Goal: Find specific page/section: Find specific page/section

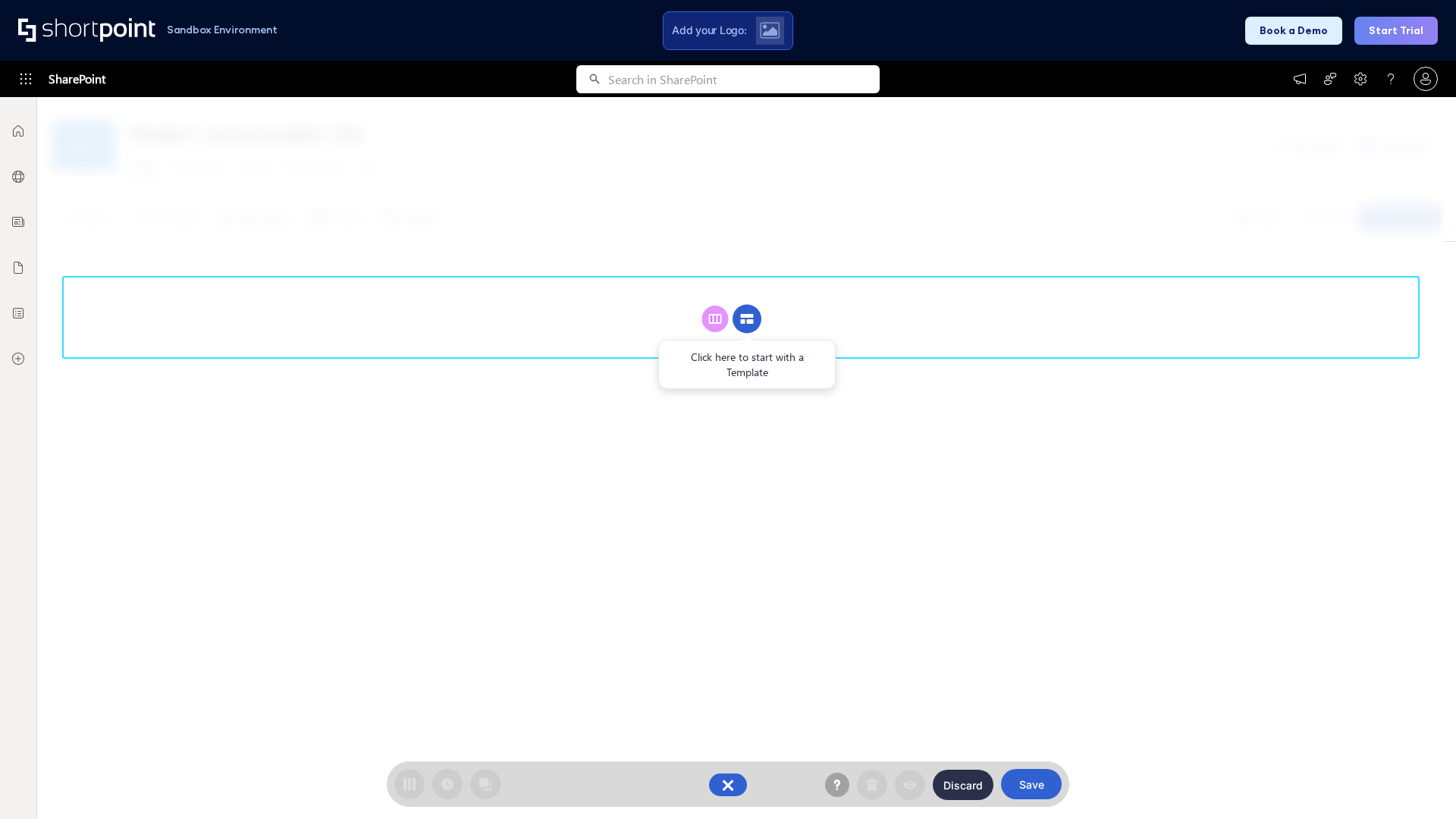
click at [747, 319] on circle at bounding box center [747, 319] width 29 height 29
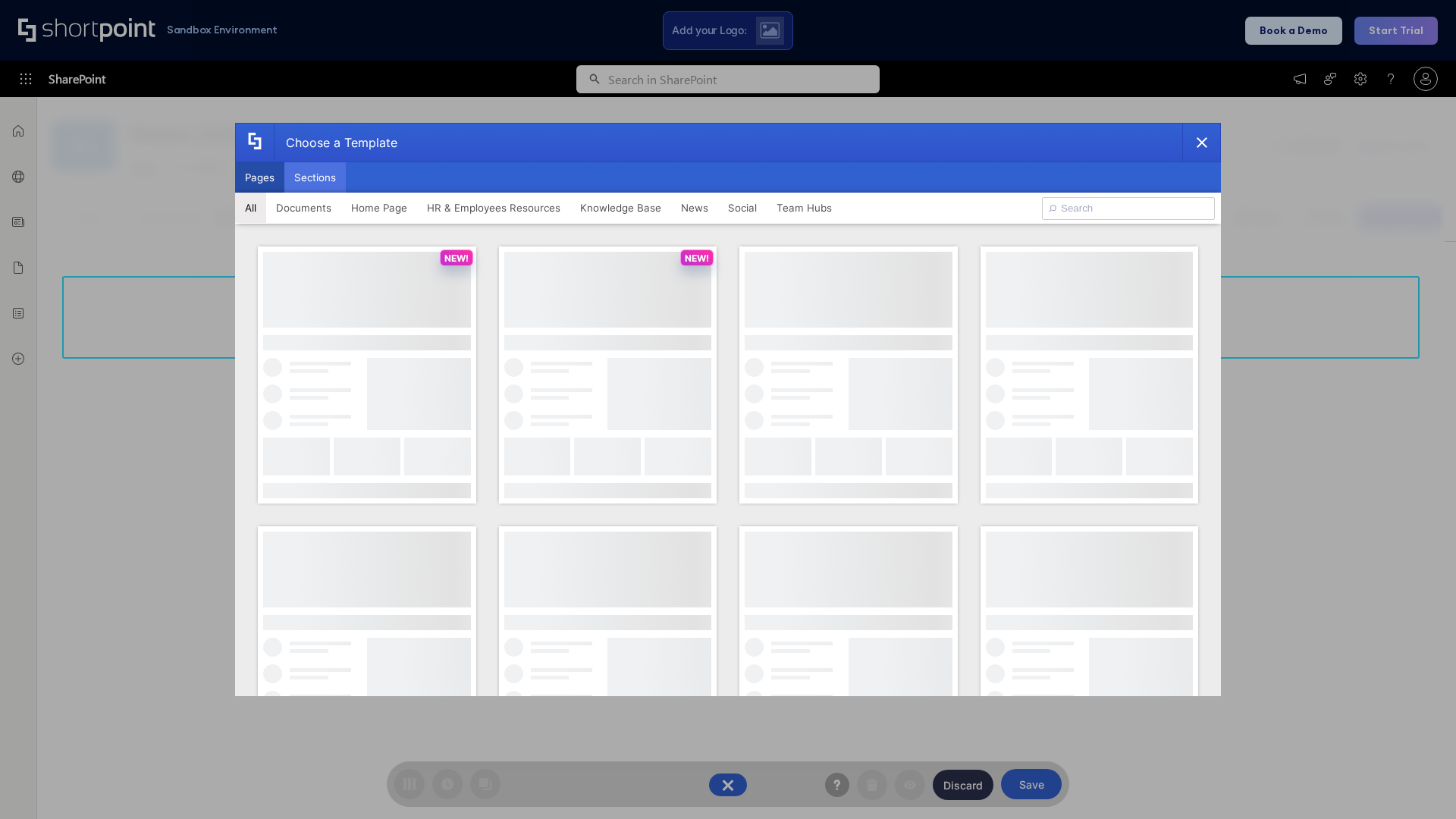
click at [314, 178] on button "Sections" at bounding box center [314, 177] width 62 height 30
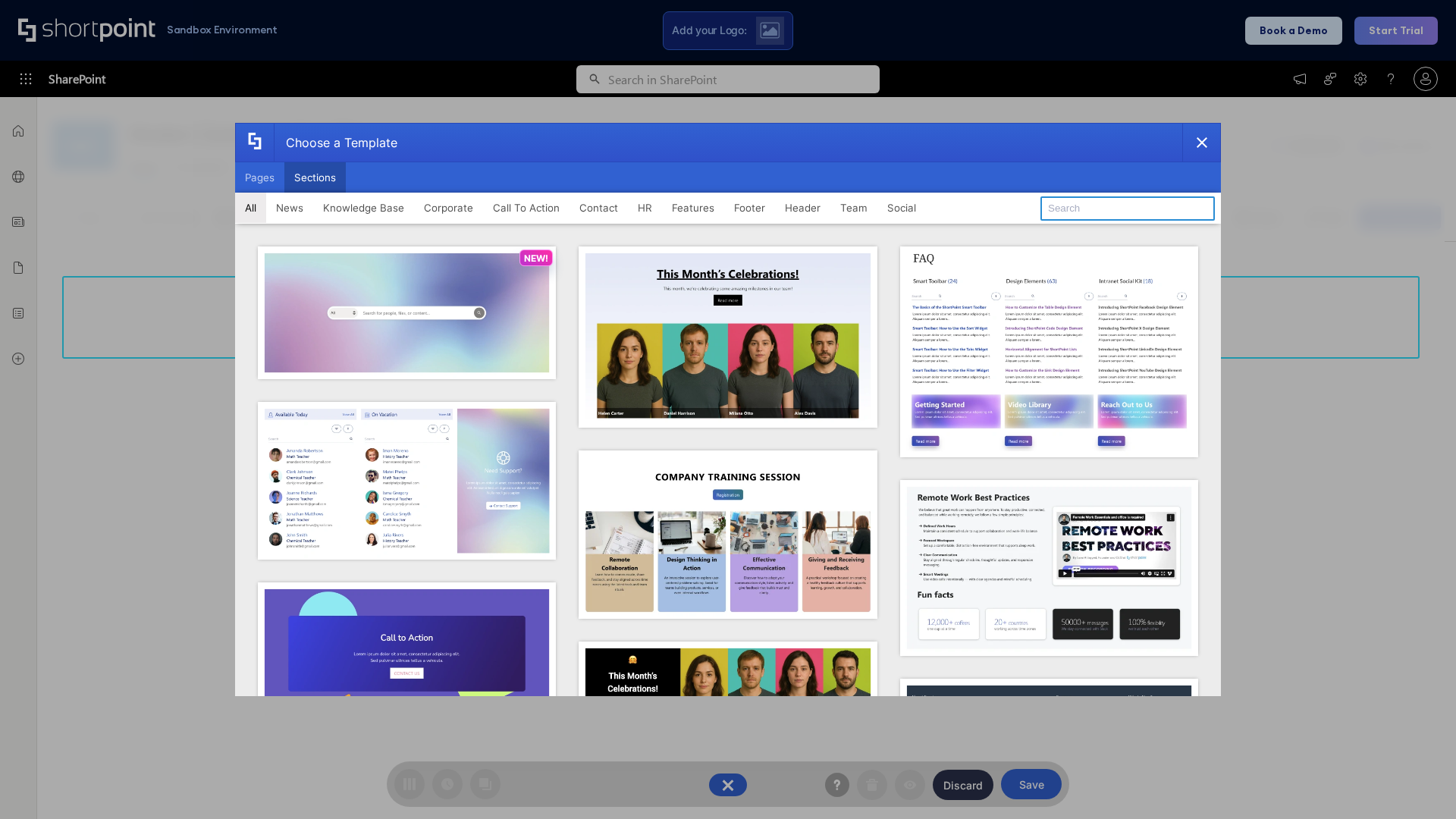
type input "Team Dashboard 1"
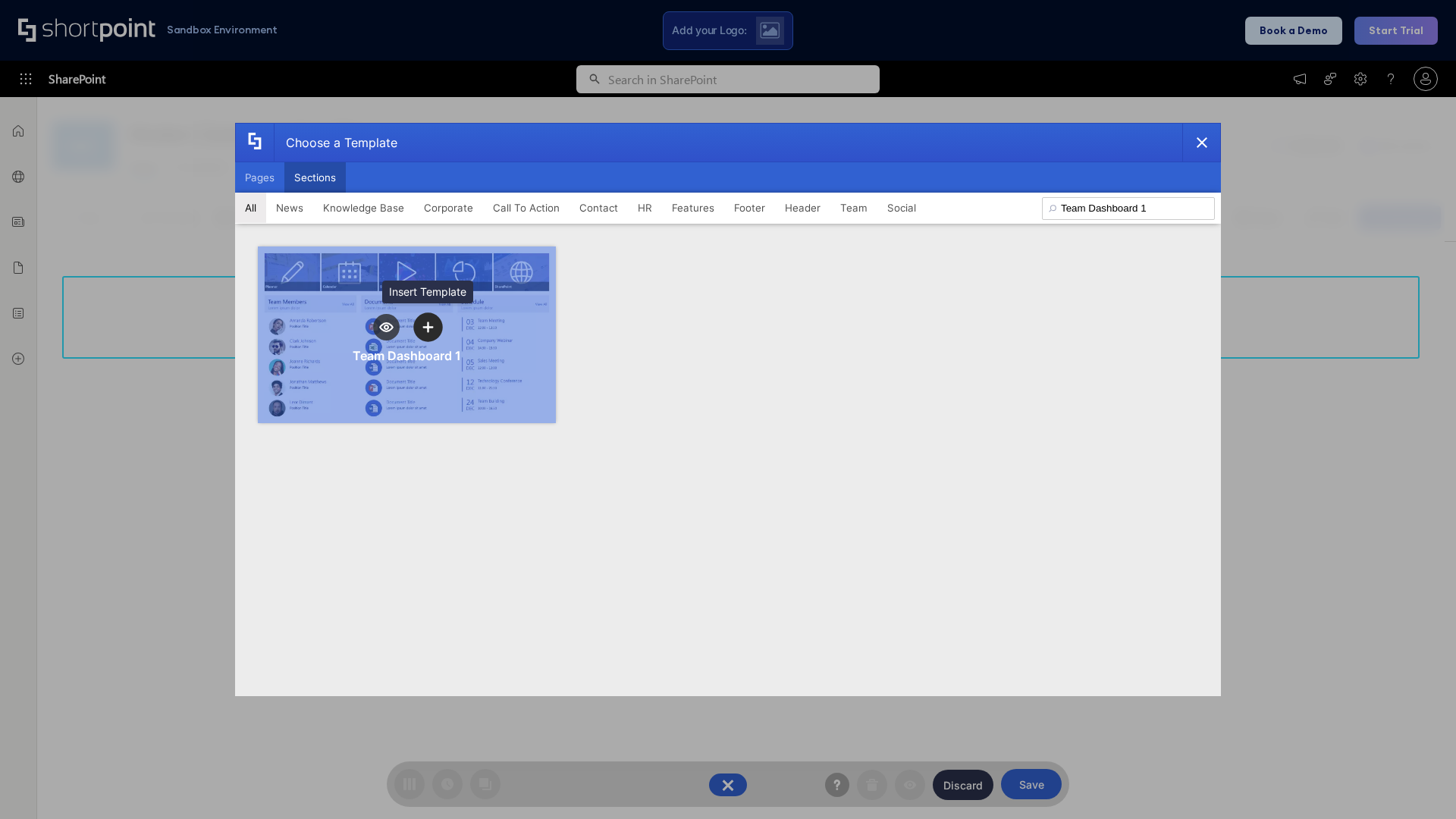
click at [428, 327] on icon "template selector" at bounding box center [427, 327] width 11 height 11
